Goal: Find specific page/section: Find specific page/section

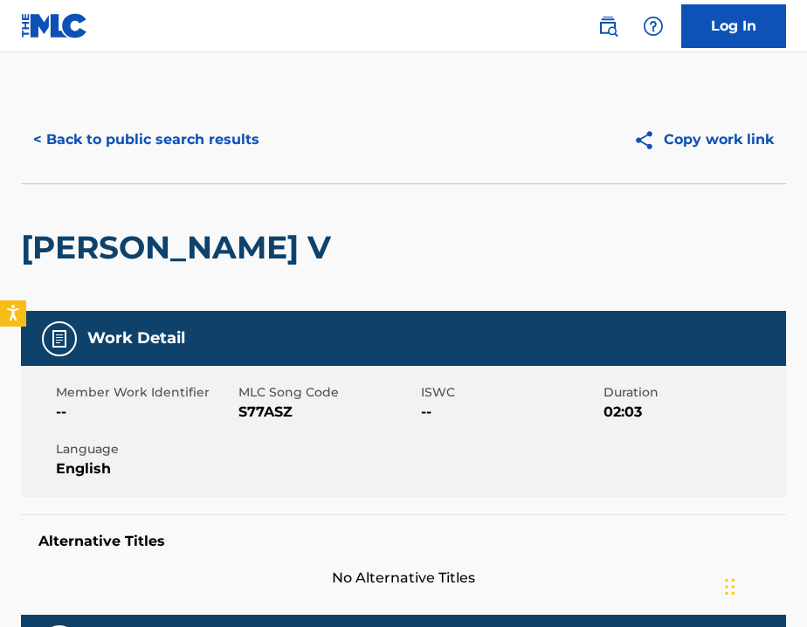
click at [234, 140] on button "< Back to public search results" at bounding box center [146, 140] width 251 height 44
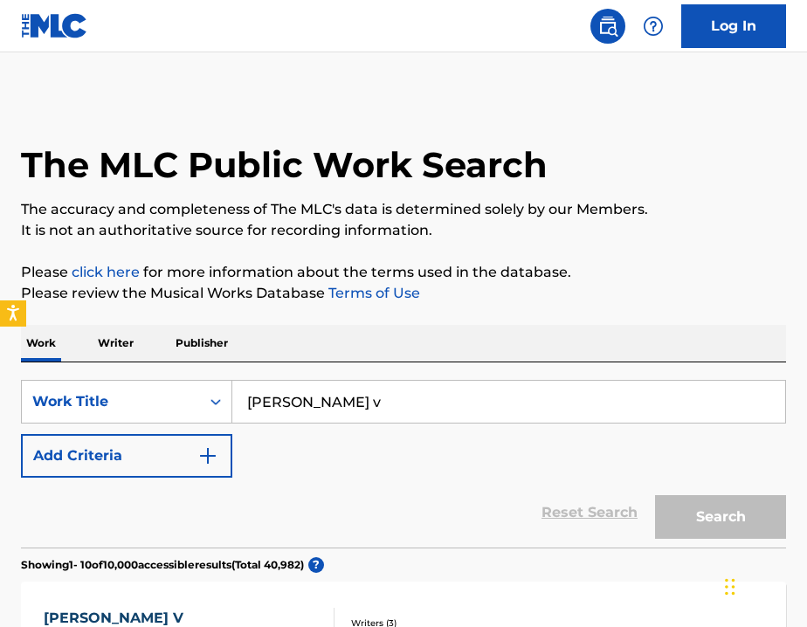
scroll to position [68, 0]
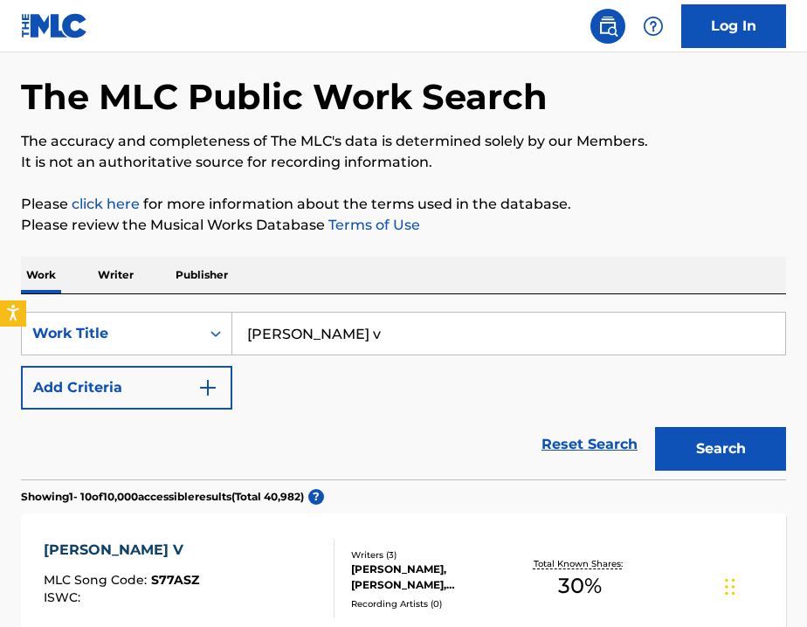
click at [276, 336] on input "[PERSON_NAME] v" at bounding box center [508, 334] width 553 height 42
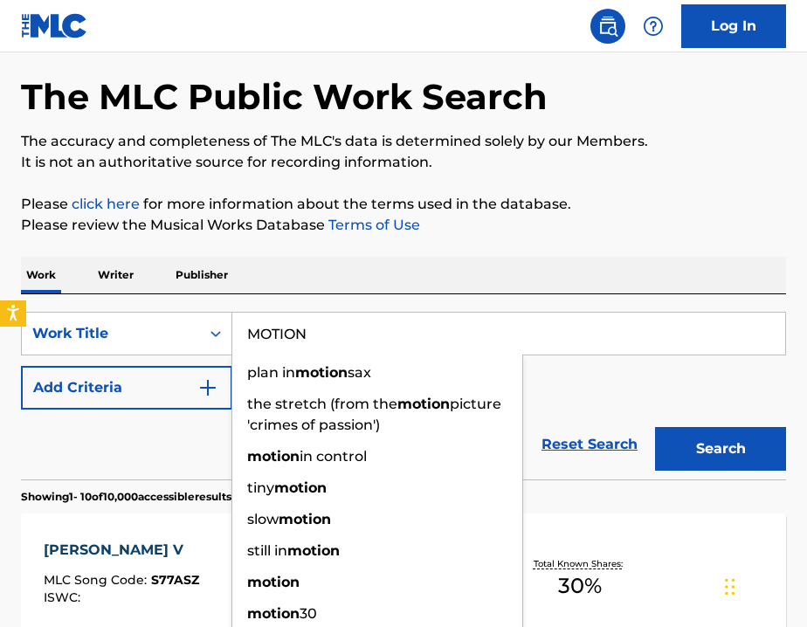
type input "MOTION"
click at [85, 461] on div "Reset Search Search" at bounding box center [403, 445] width 765 height 70
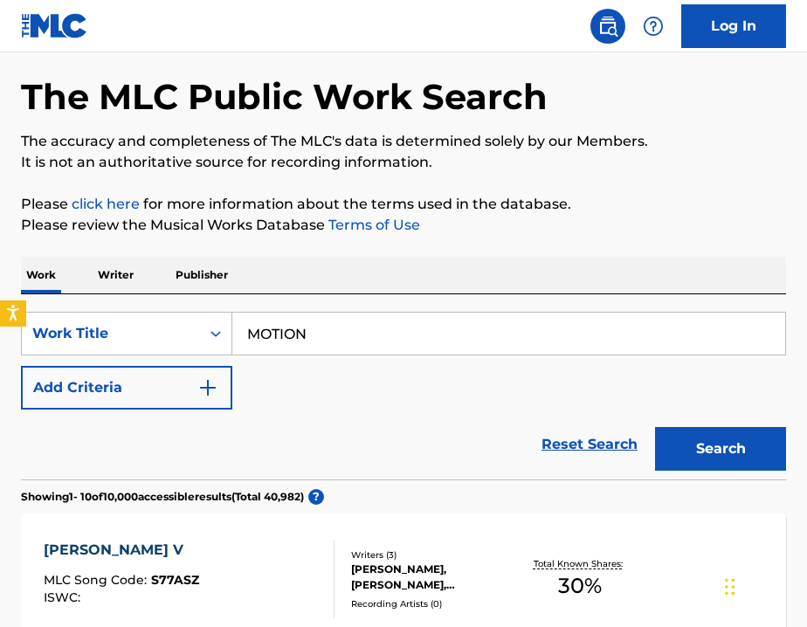
click at [213, 391] on img "Search Form" at bounding box center [207, 387] width 21 height 21
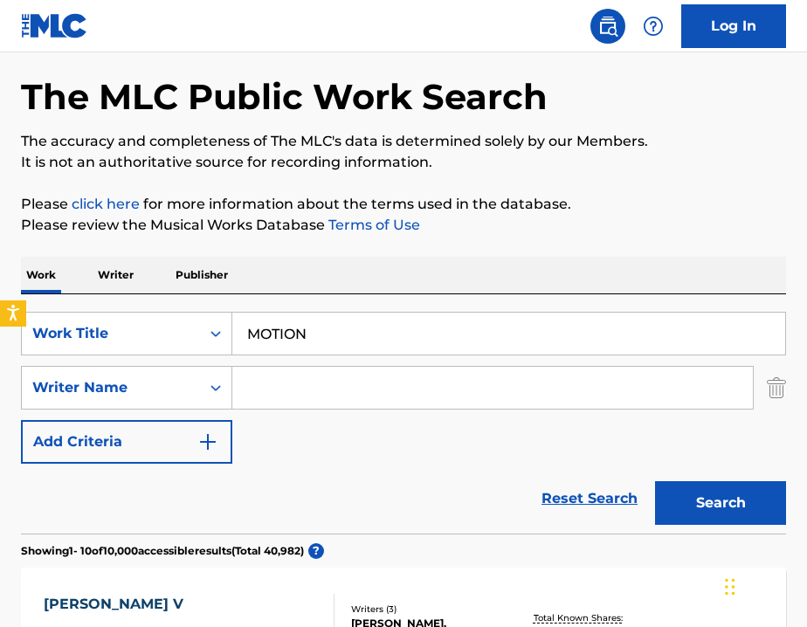
click at [295, 383] on input "Search Form" at bounding box center [492, 388] width 520 height 42
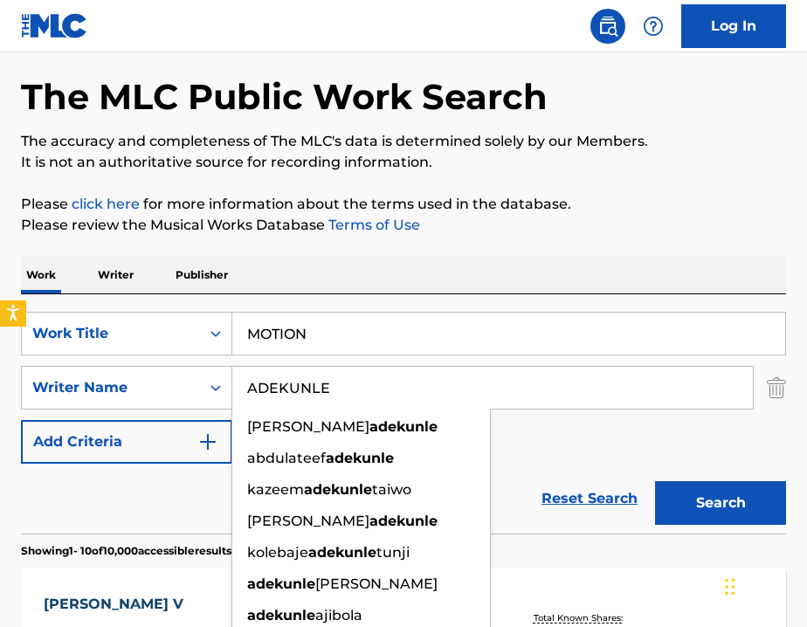
click at [697, 499] on button "Search" at bounding box center [720, 503] width 131 height 44
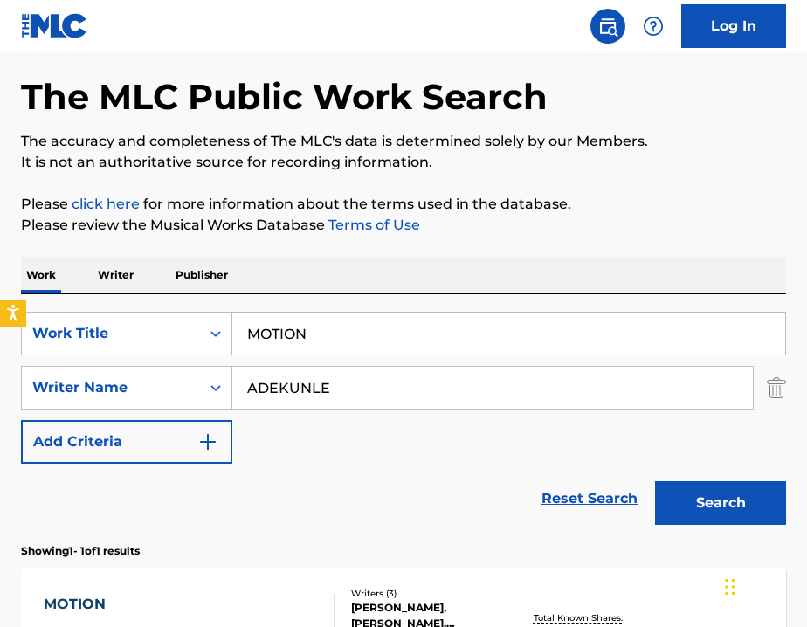
click at [398, 554] on section "Showing 1 - 1 of 1 results" at bounding box center [403, 546] width 765 height 25
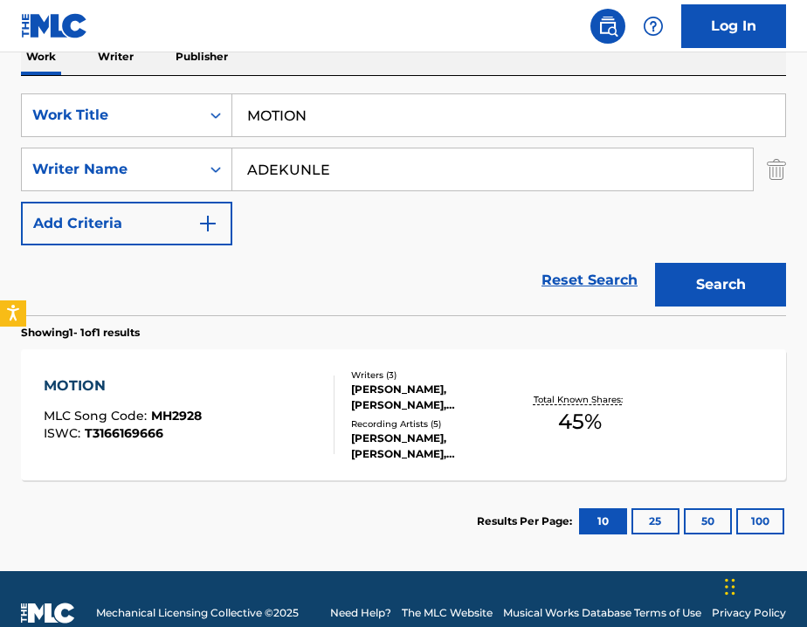
scroll to position [314, 0]
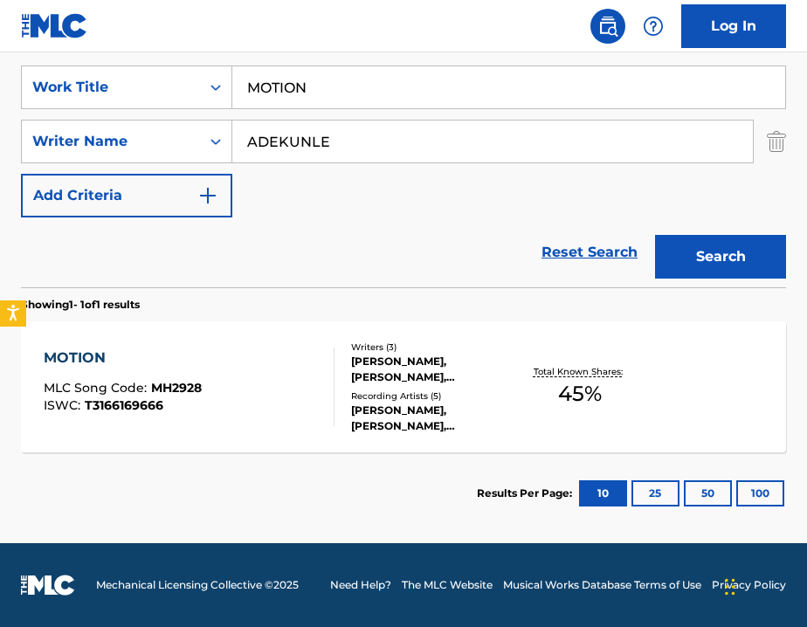
click at [266, 133] on input "ADEKUNLE" at bounding box center [492, 141] width 520 height 42
type input "[PERSON_NAME]"
click at [476, 382] on div "[PERSON_NAME], [PERSON_NAME], [PERSON_NAME] JUNIOR BANJO" at bounding box center [433, 369] width 165 height 31
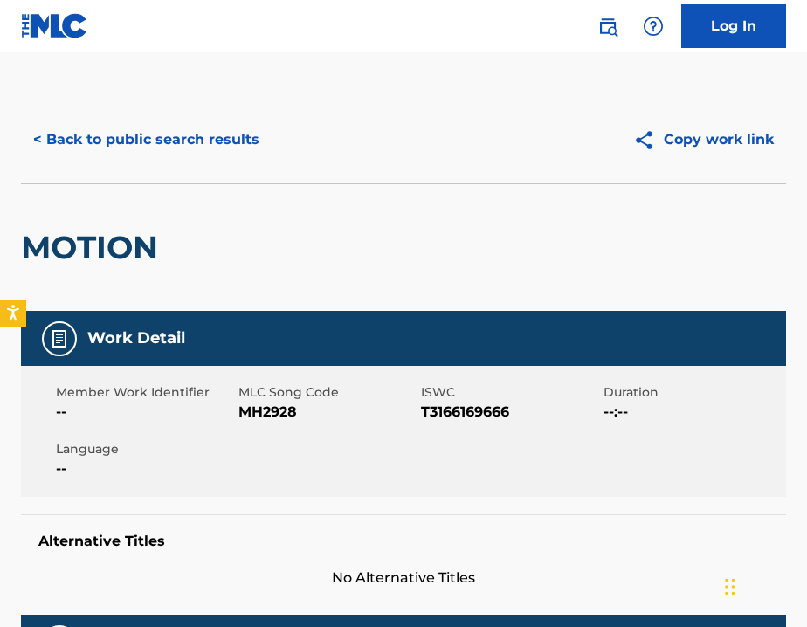
click at [149, 136] on button "< Back to public search results" at bounding box center [146, 140] width 251 height 44
